Goal: Find contact information: Find contact information

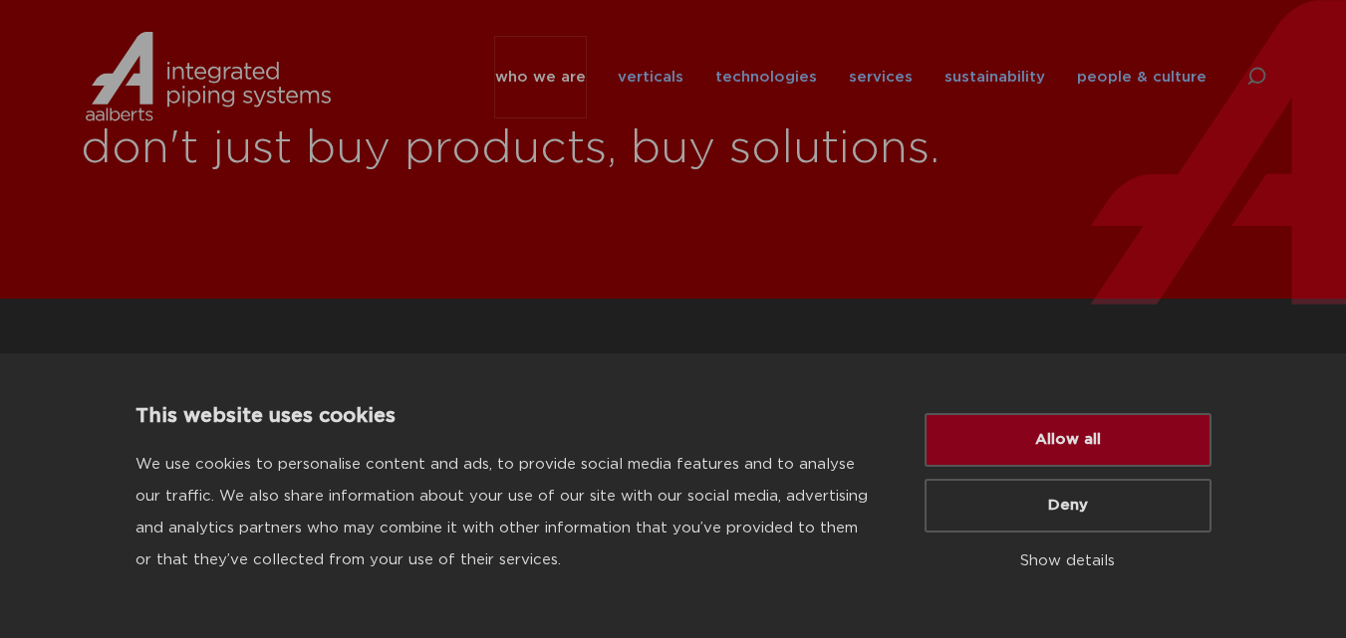
click at [928, 447] on button "Allow all" at bounding box center [1067, 440] width 287 height 54
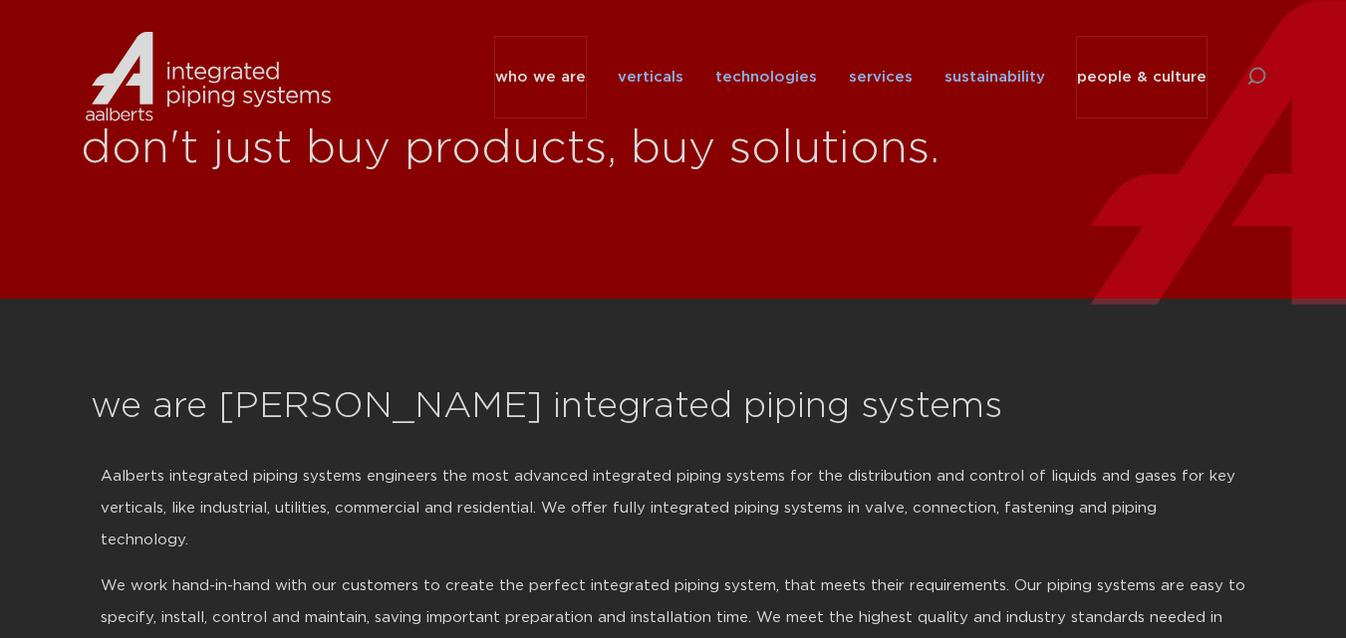
click at [1145, 73] on link "people & culture" at bounding box center [1141, 77] width 129 height 81
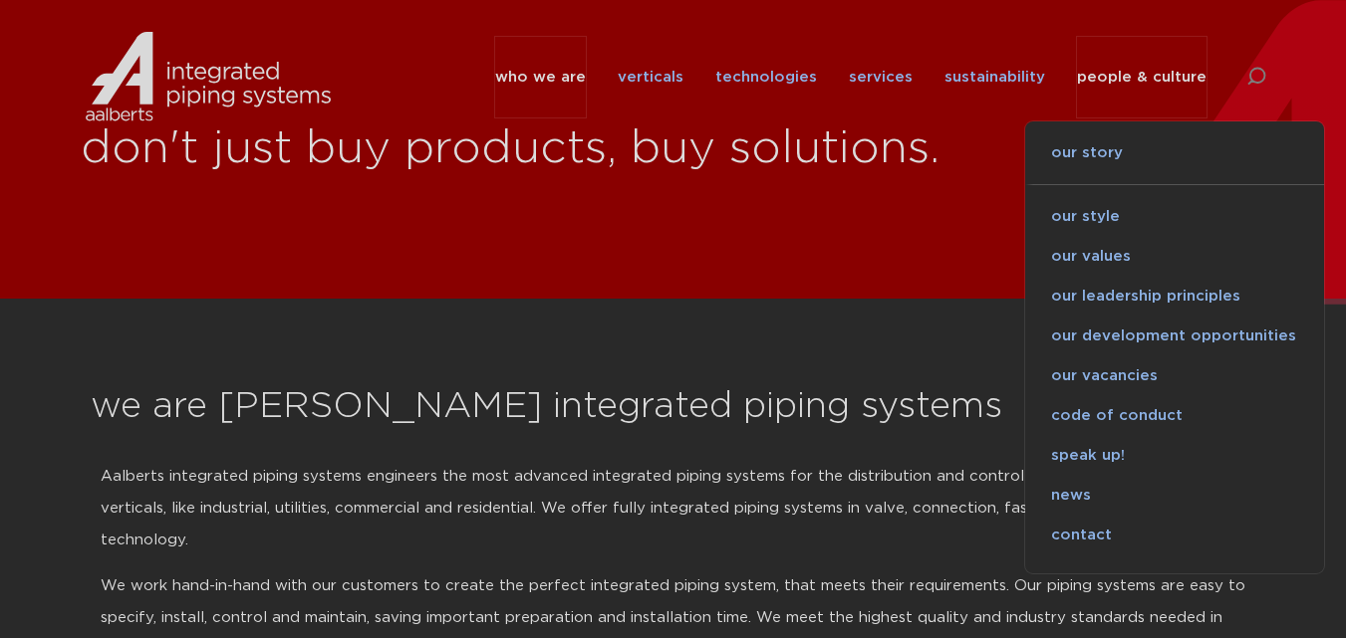
click at [1074, 533] on link "contact" at bounding box center [1174, 536] width 299 height 40
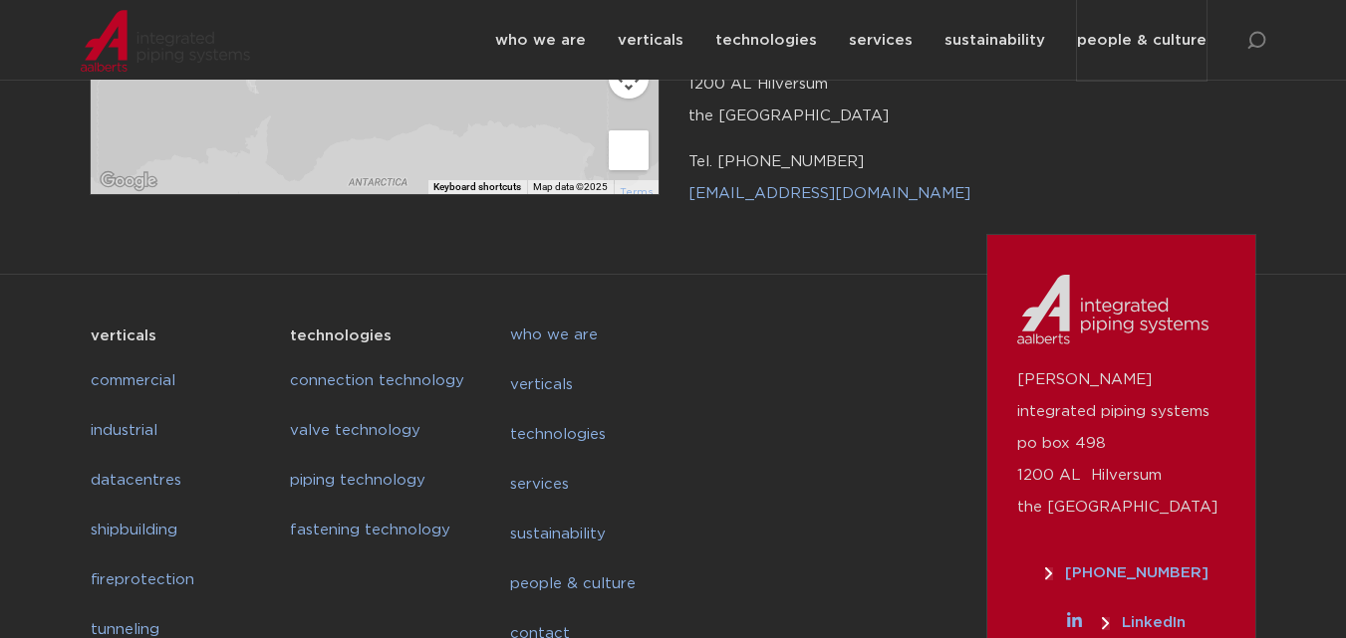
scroll to position [1087, 0]
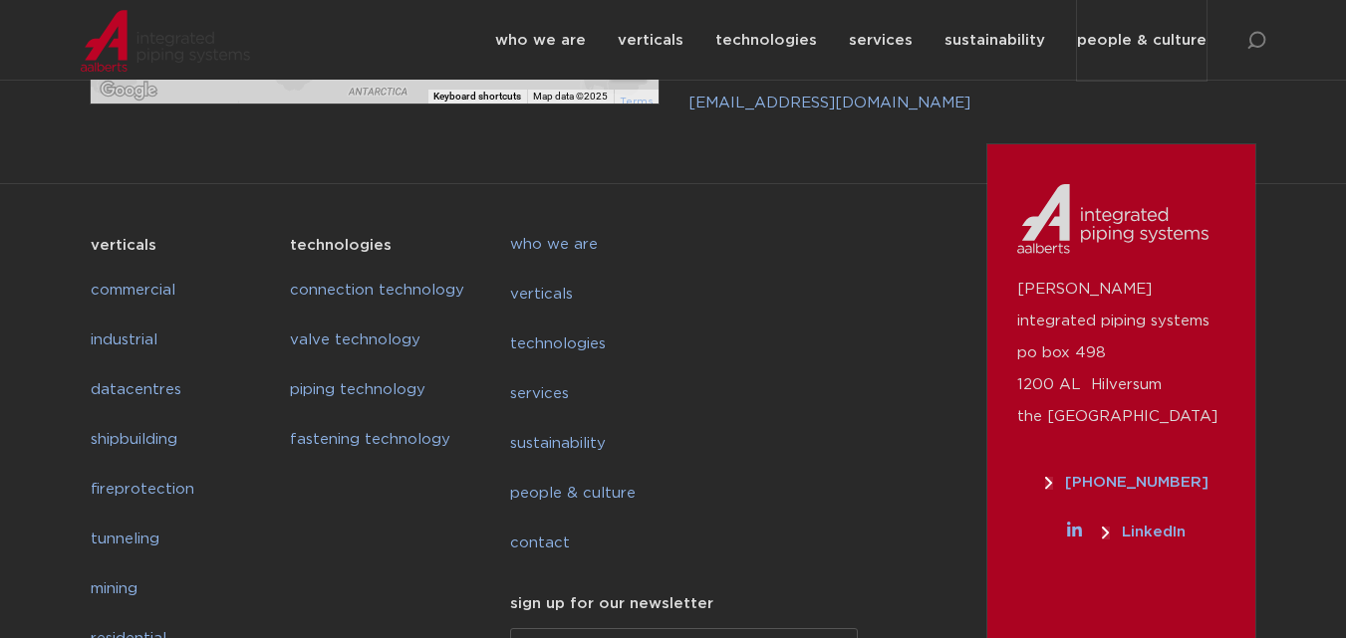
paste input "[EMAIL_ADDRESS][DOMAIN_NAME]"
type input "[EMAIL_ADDRESS][DOMAIN_NAME]"
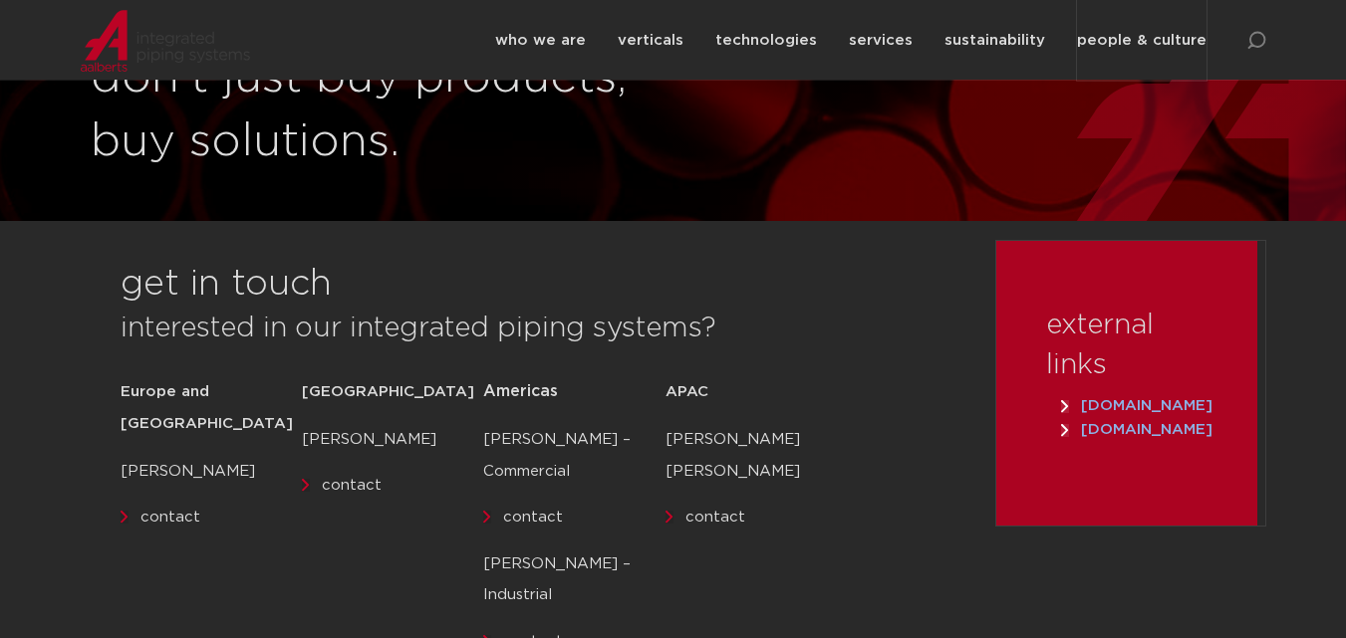
scroll to position [100, 0]
click at [705, 510] on link "contact" at bounding box center [715, 517] width 60 height 15
click at [178, 510] on link "contact" at bounding box center [170, 517] width 60 height 15
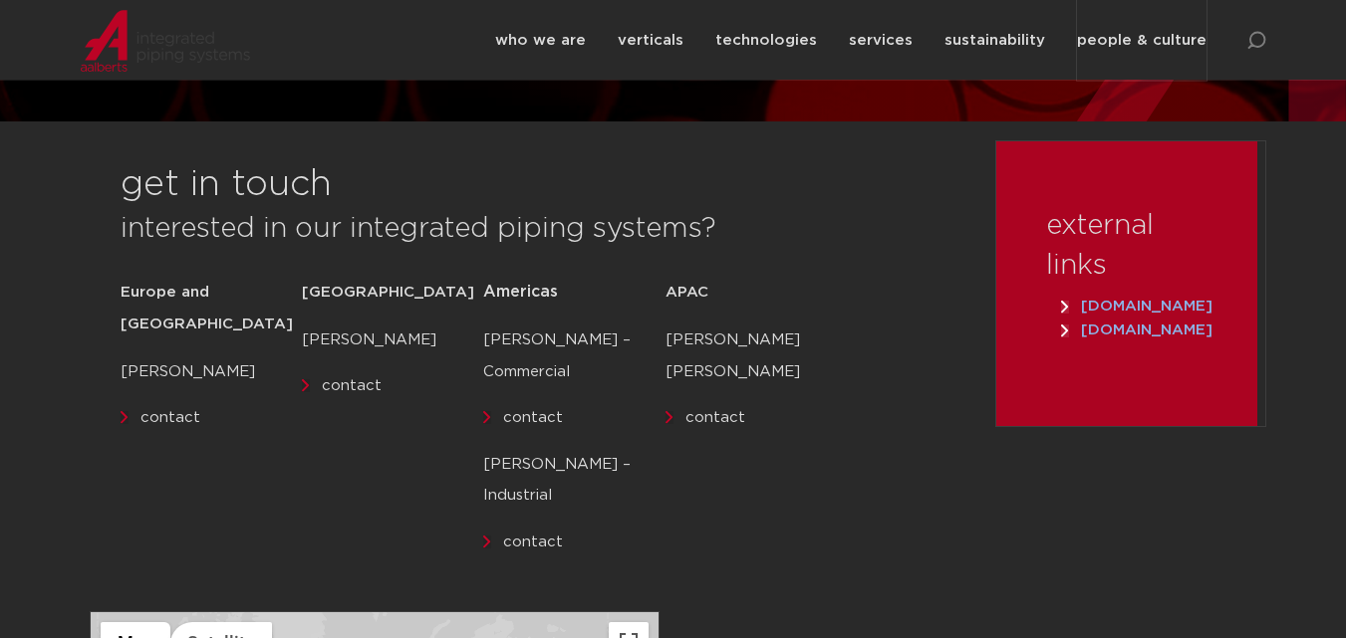
click at [1133, 306] on span "[DOMAIN_NAME]" at bounding box center [1136, 306] width 151 height 15
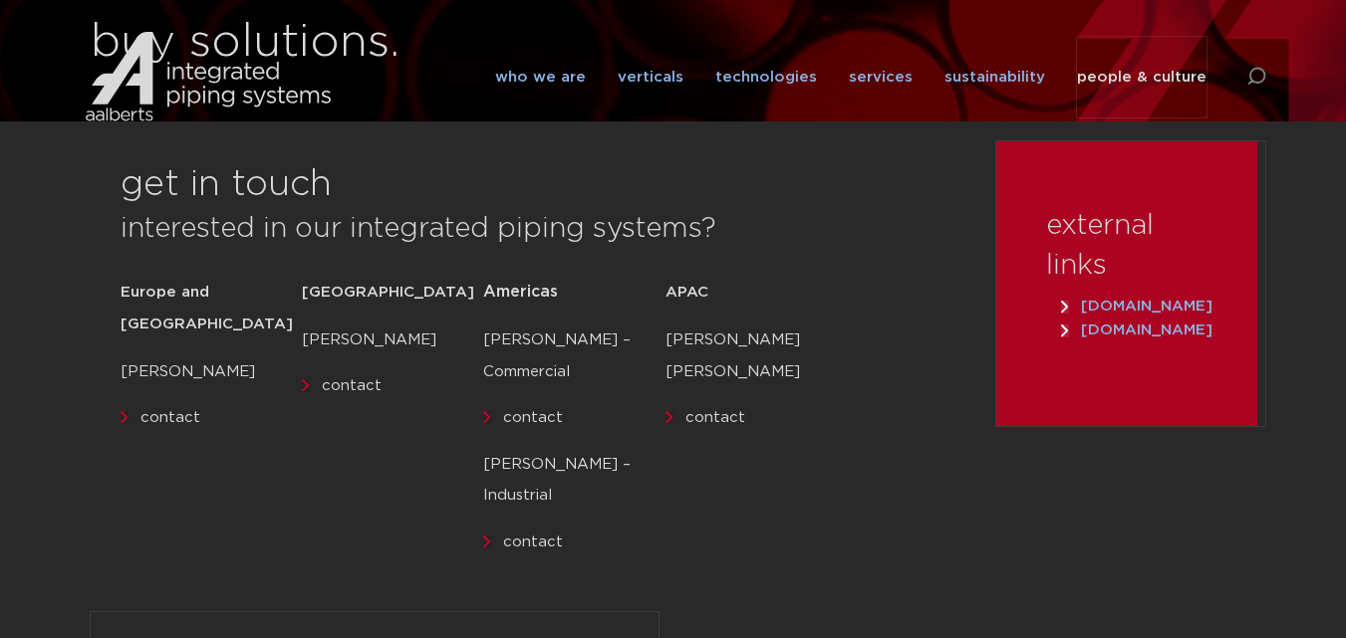
click at [1093, 326] on span "[DOMAIN_NAME]" at bounding box center [1136, 330] width 151 height 15
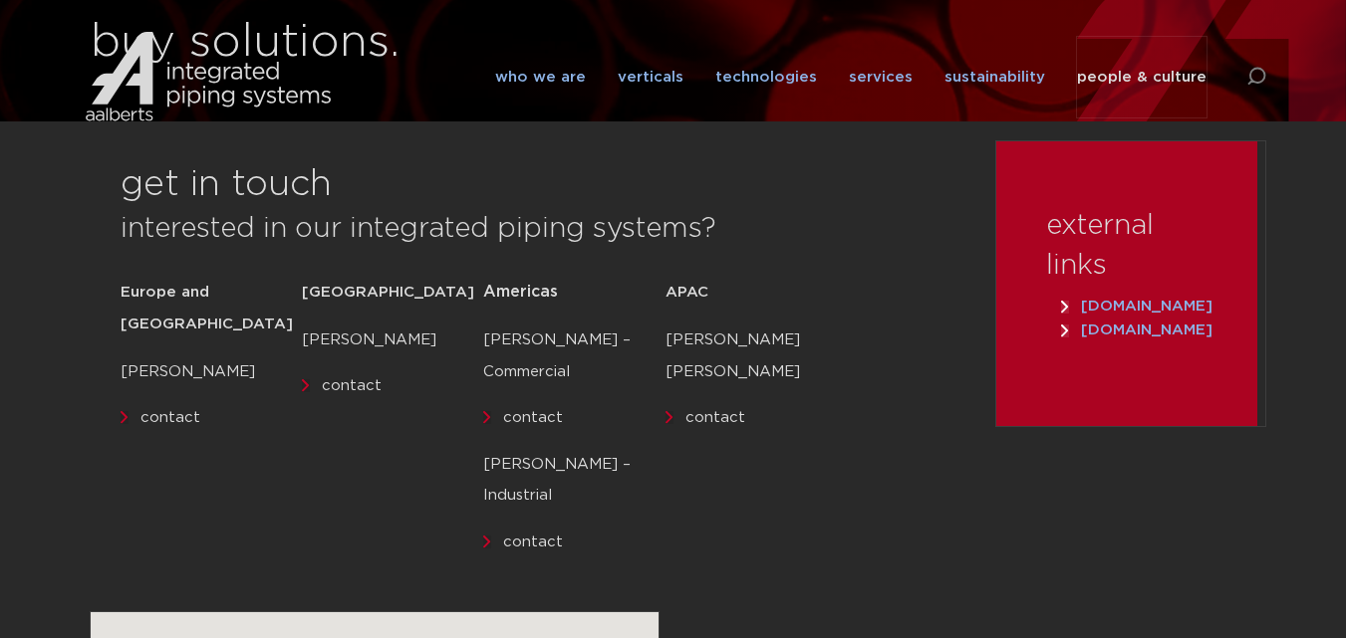
scroll to position [199, 0]
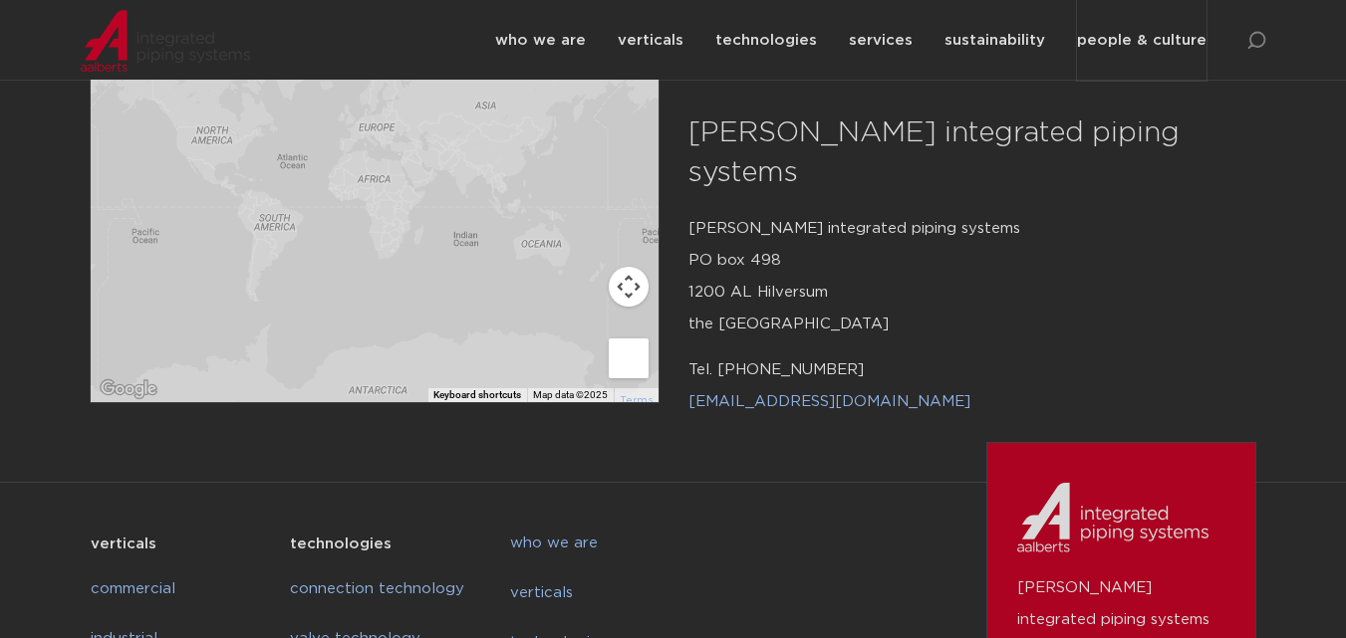
scroll to position [1087, 0]
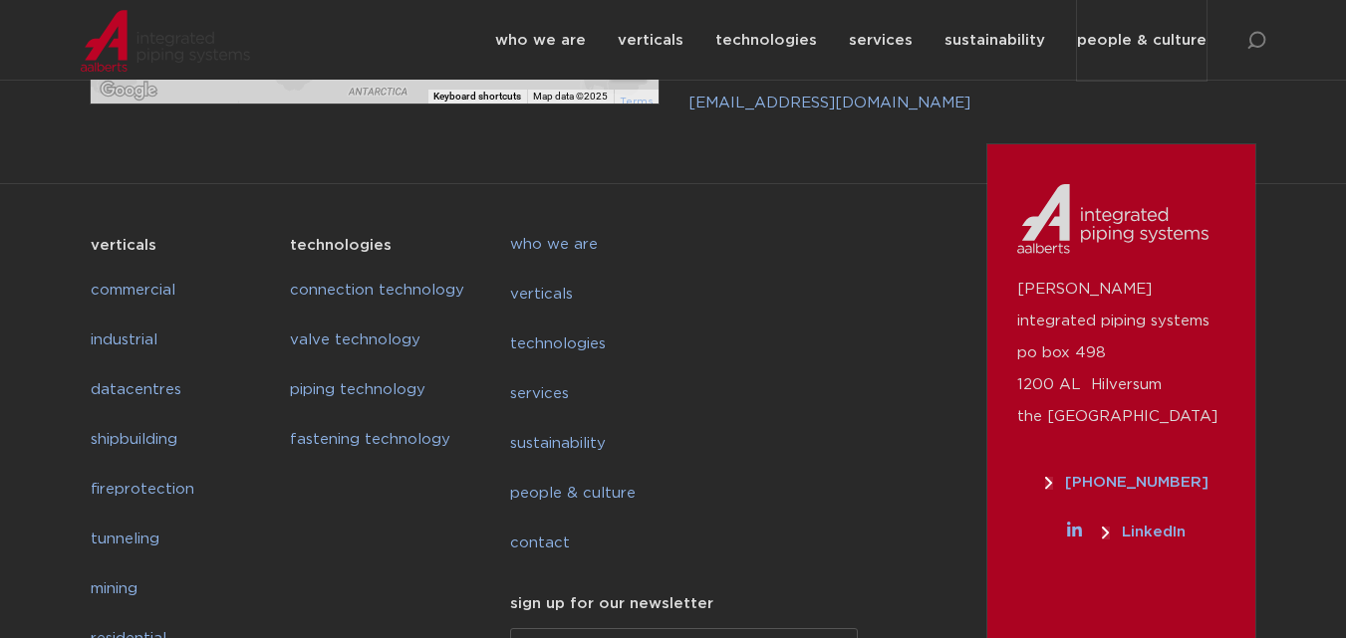
paste input "[EMAIL_ADDRESS][DOMAIN_NAME]"
type input "[EMAIL_ADDRESS][DOMAIN_NAME]"
